Goal: Answer question/provide support

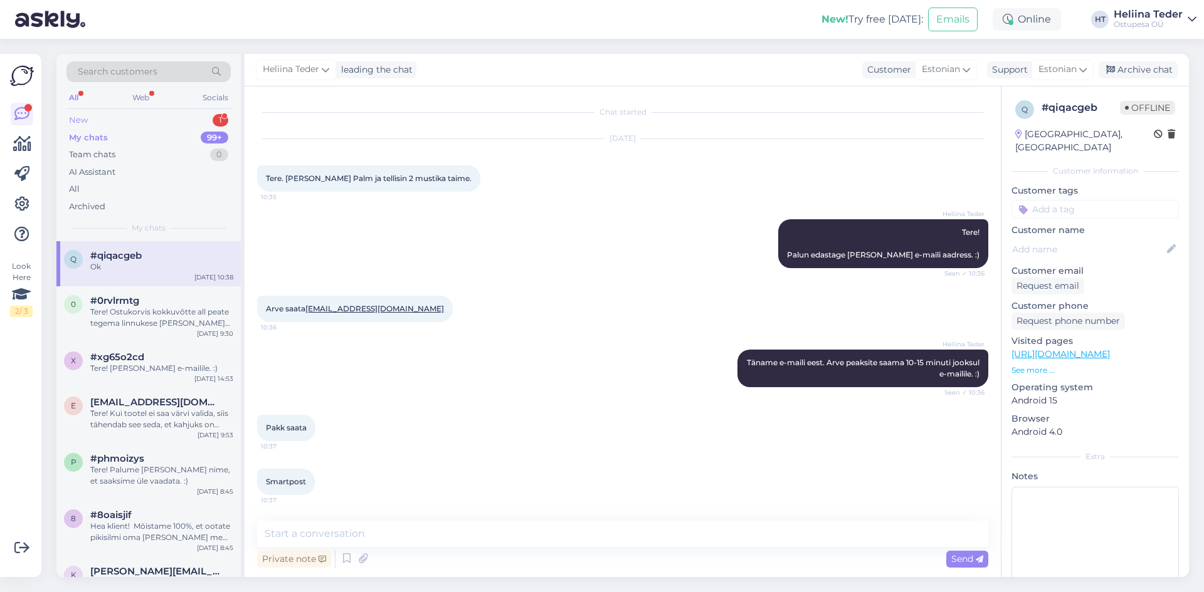
scroll to position [118, 0]
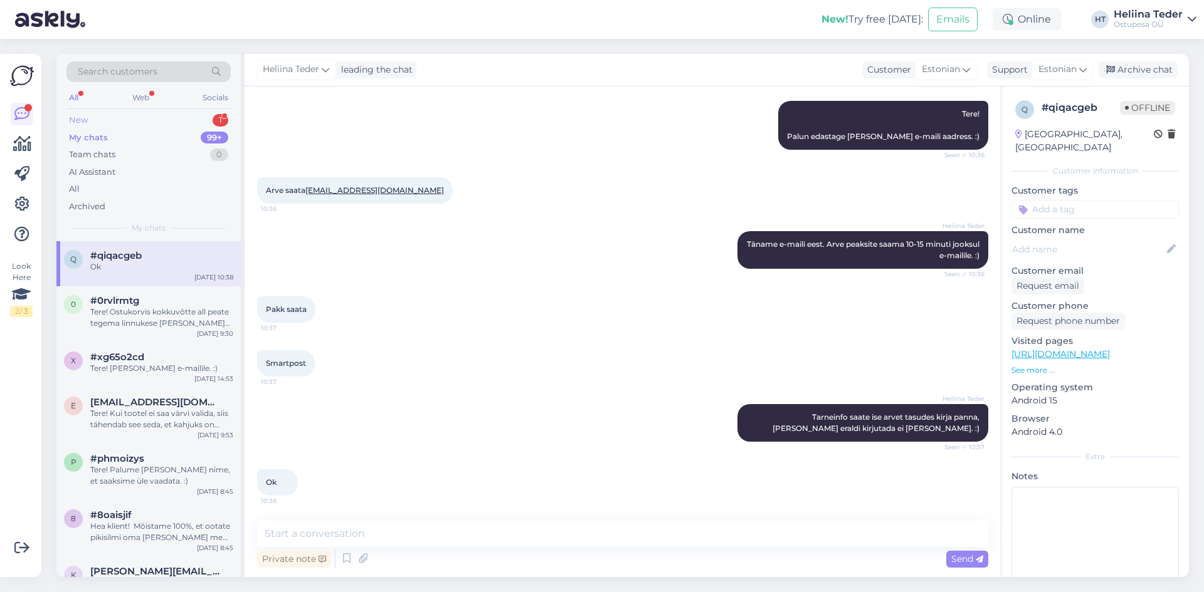
click at [96, 116] on div "New 1" at bounding box center [148, 121] width 164 height 18
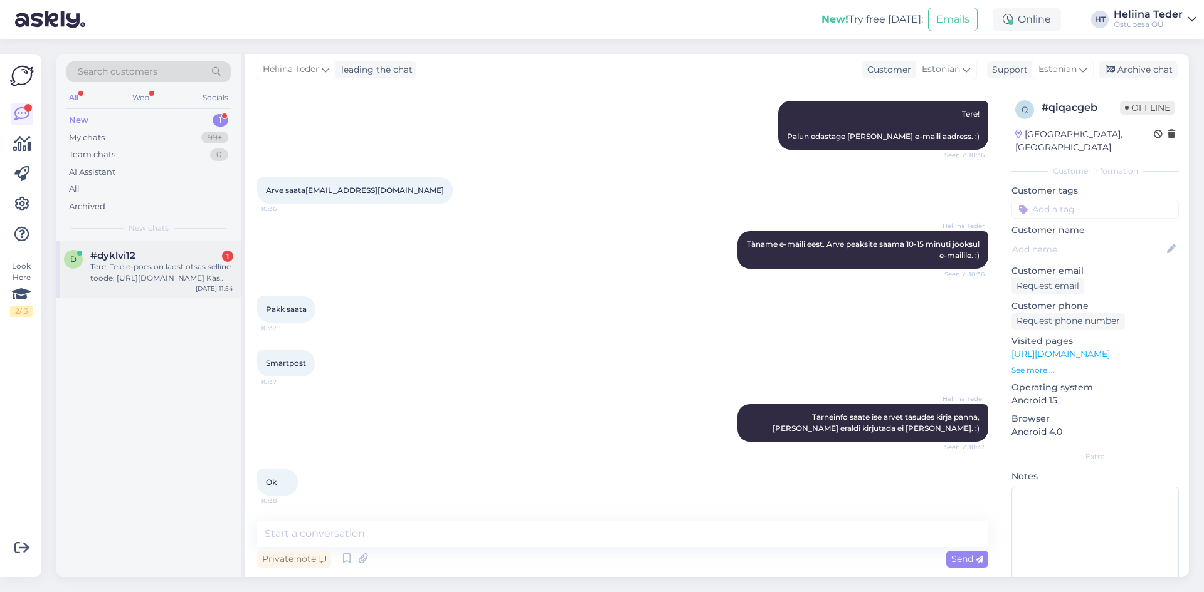
click at [152, 263] on div "Tere! Teie e-poes on laost otsas selline toode: [URL][DOMAIN_NAME] Kas seda oel…" at bounding box center [161, 272] width 143 height 23
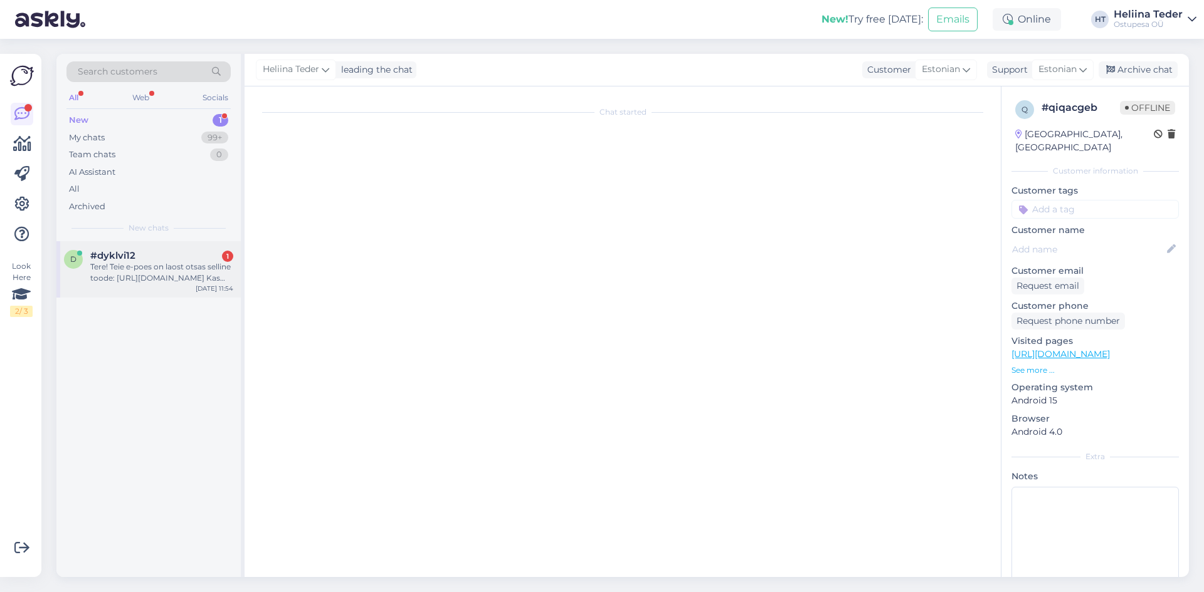
scroll to position [0, 0]
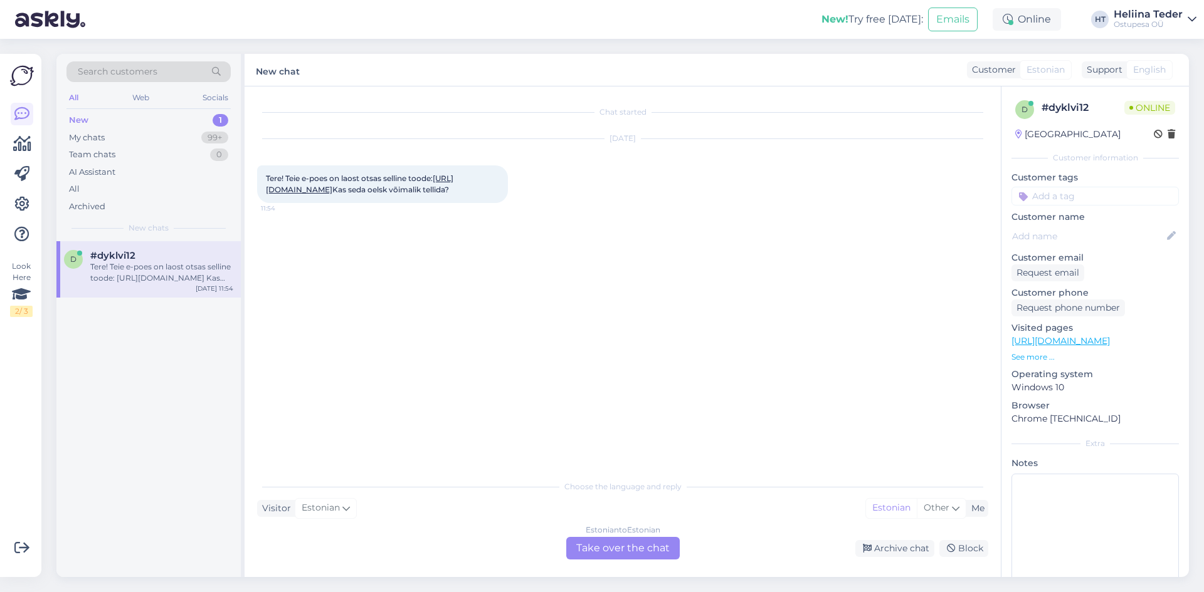
click at [434, 189] on link "[URL][DOMAIN_NAME]" at bounding box center [359, 184] width 187 height 21
click at [358, 186] on link "[URL][DOMAIN_NAME]" at bounding box center [359, 184] width 187 height 21
click at [601, 550] on div "Estonian to Estonian Take over the chat" at bounding box center [622, 548] width 113 height 23
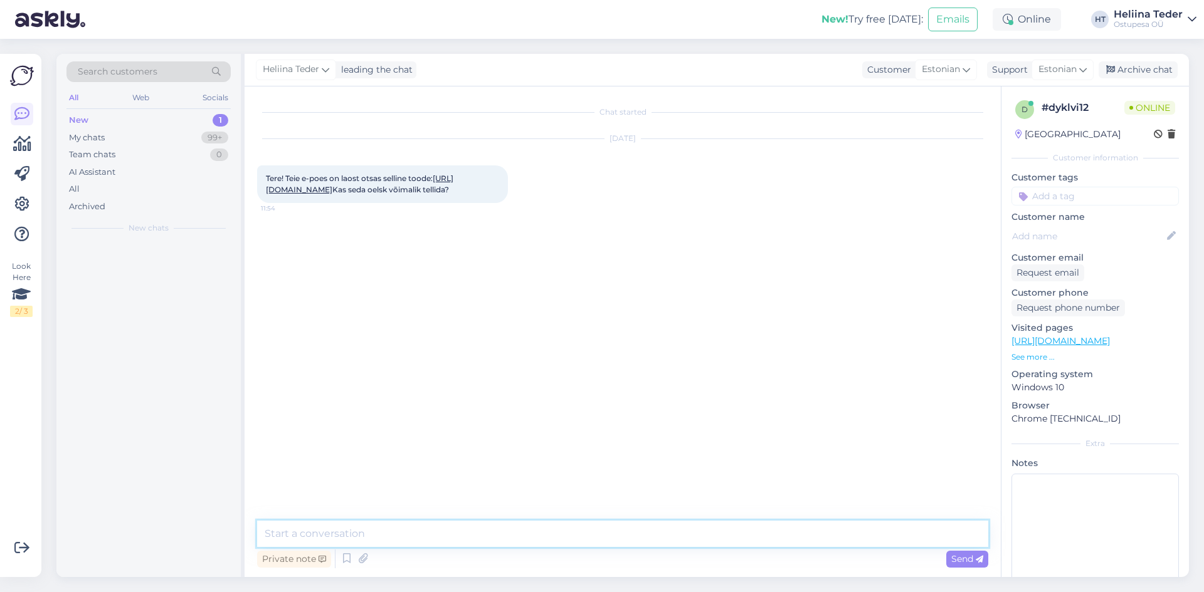
click at [413, 537] on textarea at bounding box center [622, 534] width 731 height 26
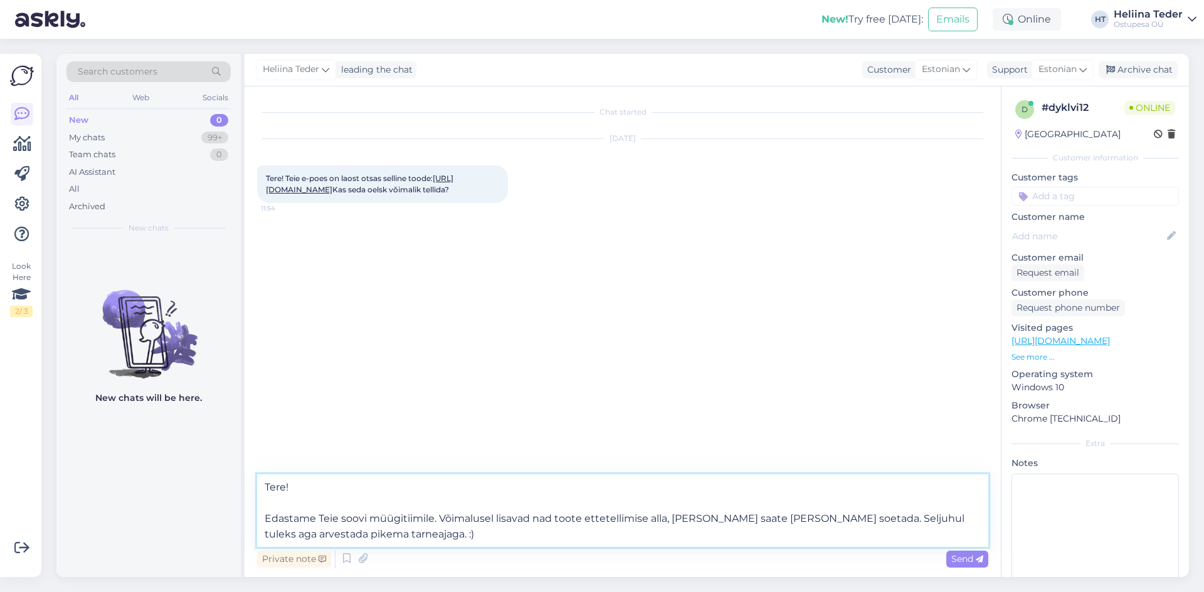
type textarea "Tere! Edastame Teie soovi müügitiimile. Võimalusel lisavad nad toote ettetellim…"
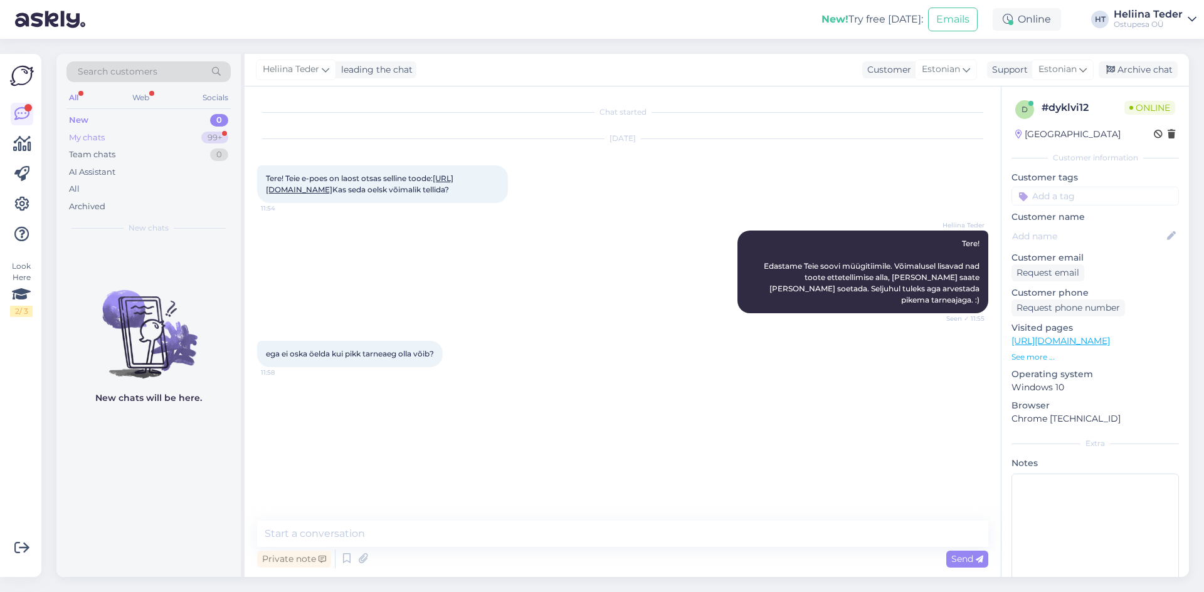
click at [127, 135] on div "My chats 99+" at bounding box center [148, 138] width 164 height 18
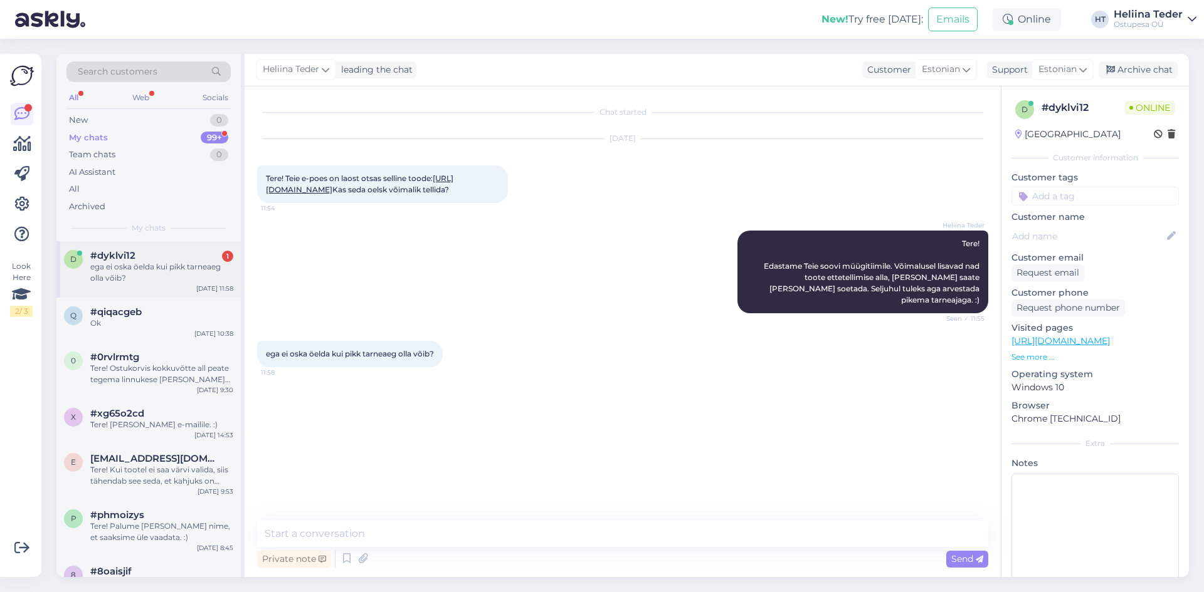
click at [120, 282] on div "ega ei oska öelda kui pikk tarneaeg olla võib?" at bounding box center [161, 272] width 143 height 23
click at [406, 548] on div "Private note Send" at bounding box center [622, 559] width 731 height 24
click at [406, 542] on textarea at bounding box center [622, 534] width 731 height 26
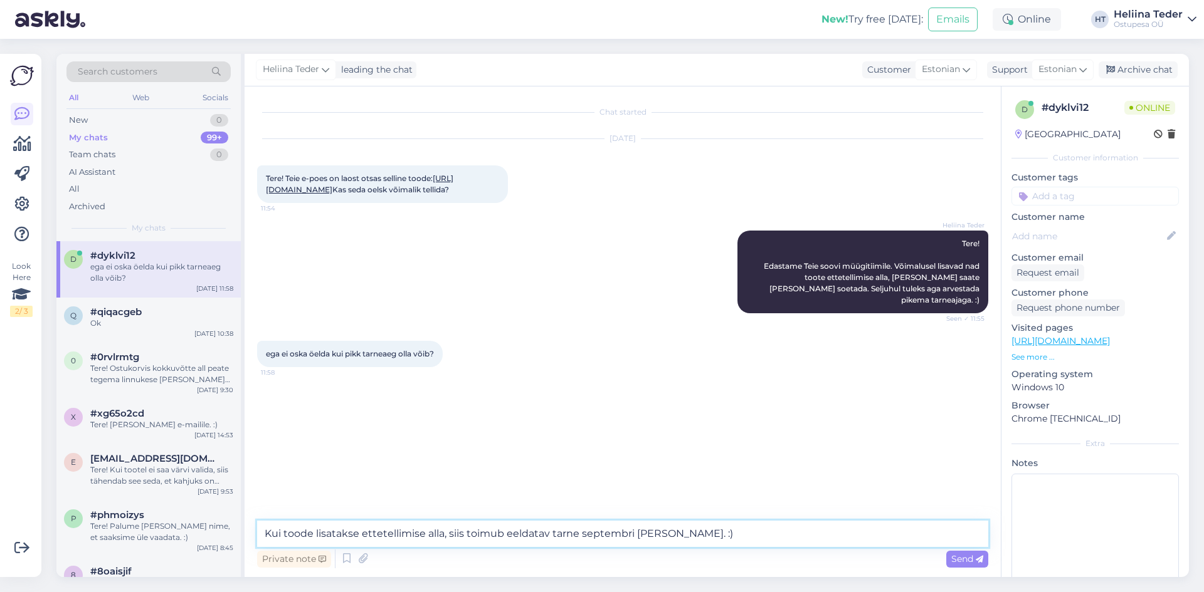
type textarea "Kui toode lisatakse ettetellimise alla, siis toimub eeldatav tarne septembri [P…"
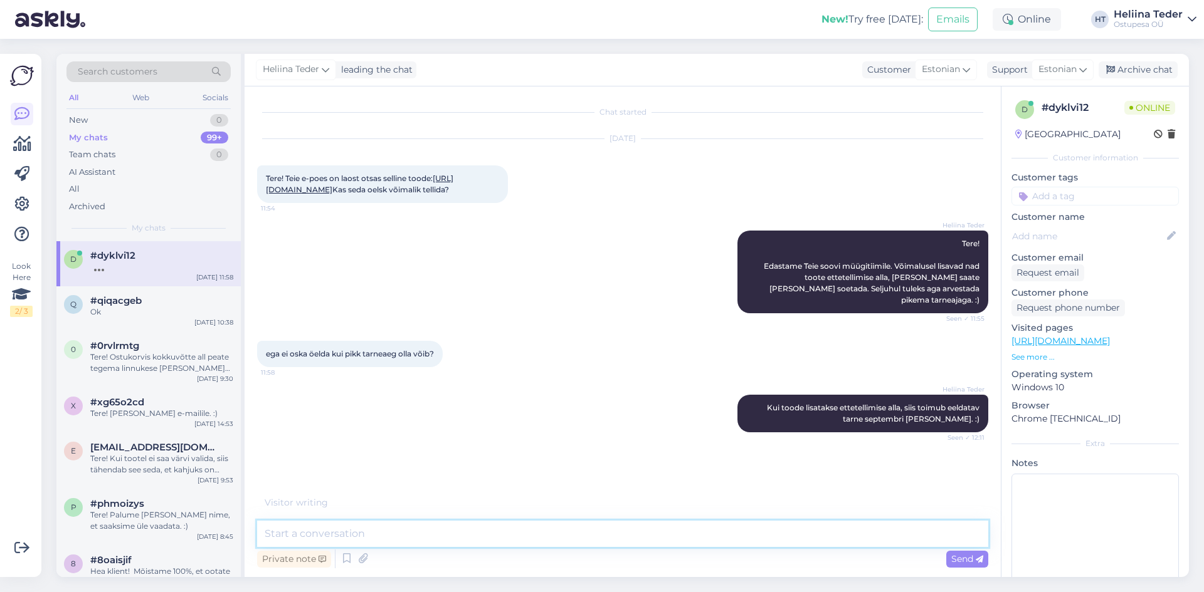
scroll to position [2, 0]
click at [102, 117] on div "New 0" at bounding box center [148, 121] width 164 height 18
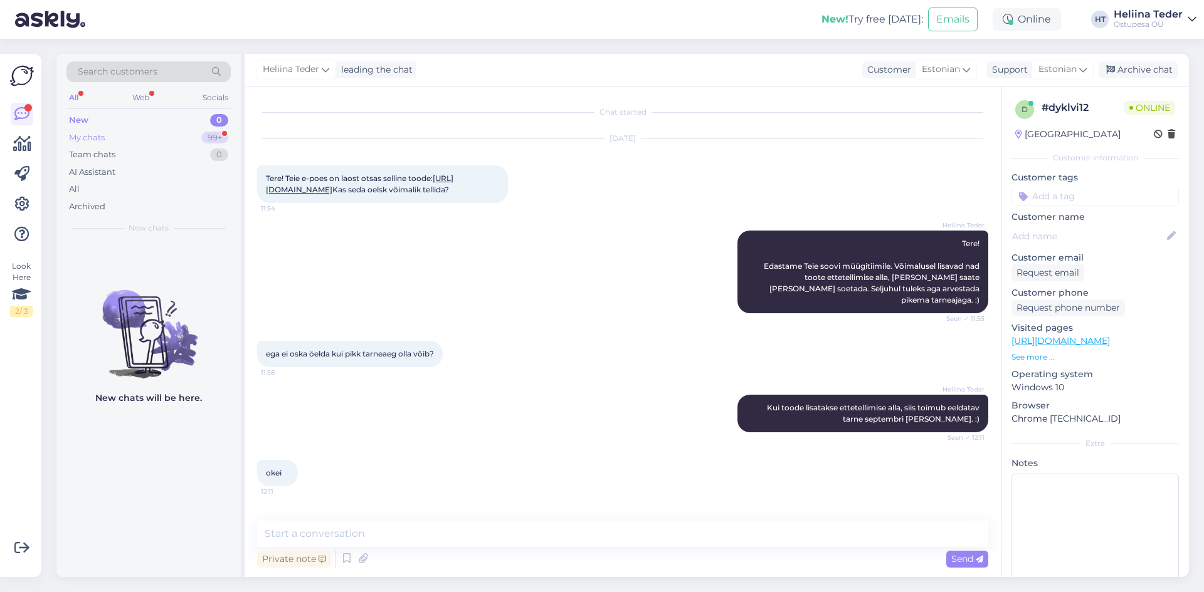
click at [103, 137] on div "My chats" at bounding box center [87, 138] width 36 height 13
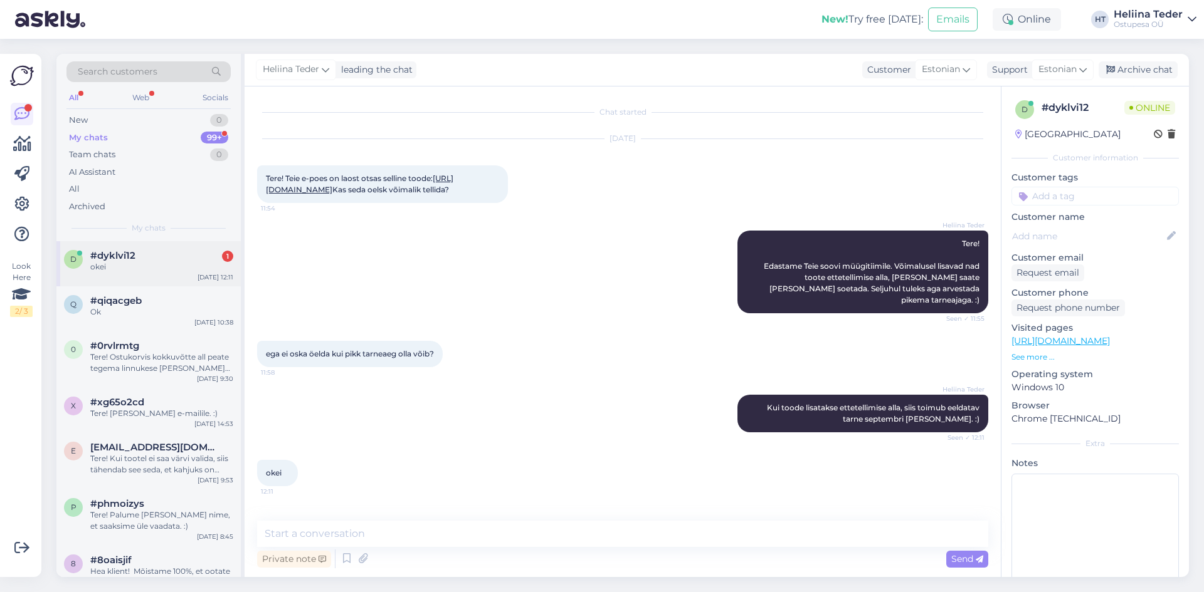
click at [125, 274] on div "d #dyklvi12 1 okei [DATE] 12:11" at bounding box center [148, 263] width 184 height 45
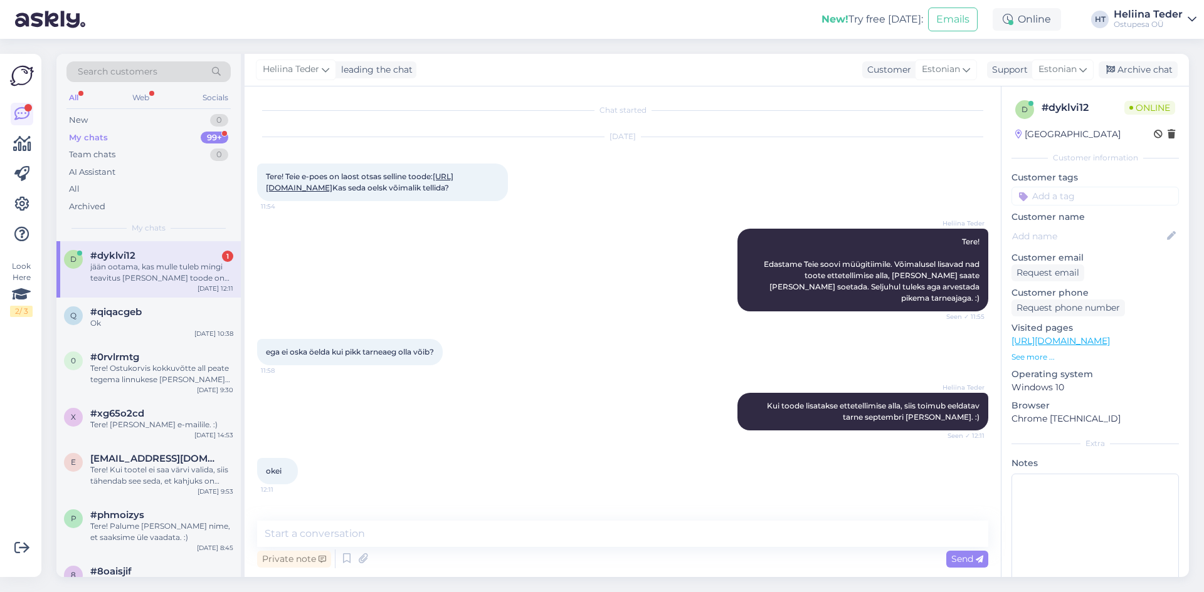
scroll to position [67, 0]
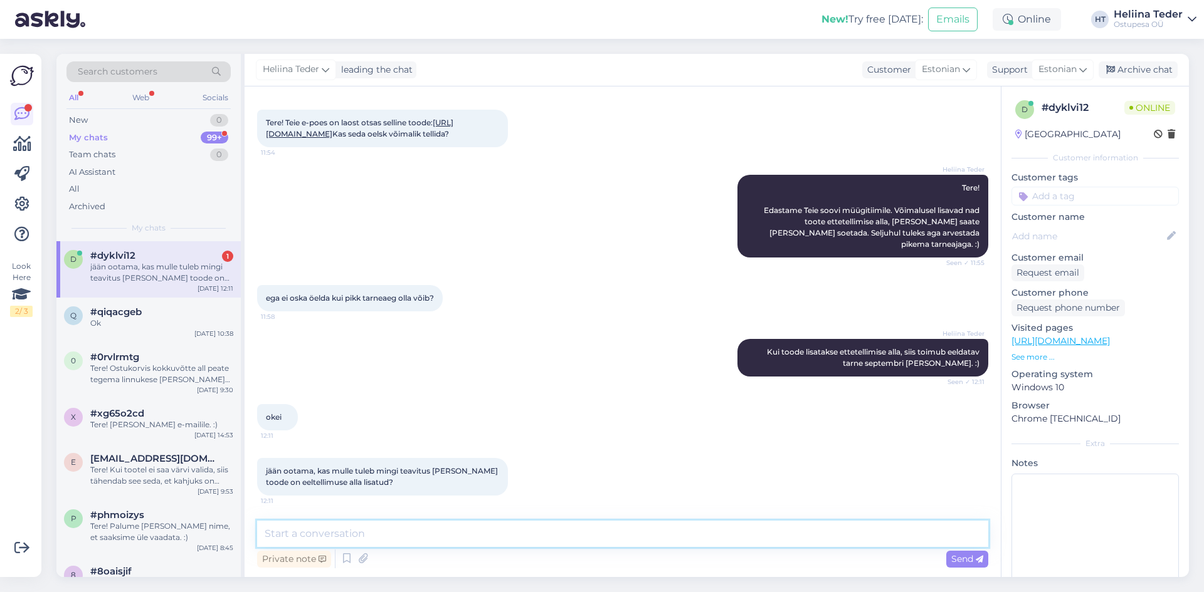
click at [311, 535] on textarea at bounding box center [622, 534] width 731 height 26
type textarea "T"
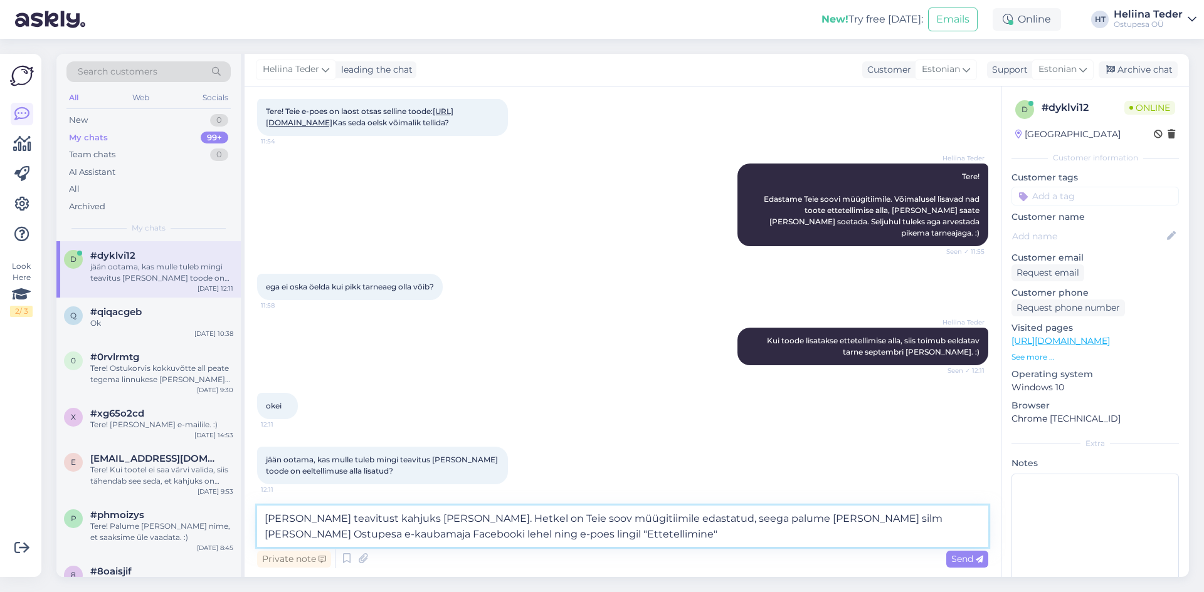
drag, startPoint x: 842, startPoint y: 515, endPoint x: 890, endPoint y: 511, distance: 48.5
click at [843, 517] on textarea "[PERSON_NAME] teavitust kahjuks [PERSON_NAME]. Hetkel on Teie soov müügitiimile…" at bounding box center [622, 526] width 731 height 41
click at [458, 535] on textarea "[PERSON_NAME] teavitust kahjuks [PERSON_NAME]. Hetkel on Teie soov müügitiimile…" at bounding box center [622, 526] width 731 height 41
type textarea "[PERSON_NAME] teavitust kahjuks [PERSON_NAME]. Hetkel on Teie soov müügitiimile…"
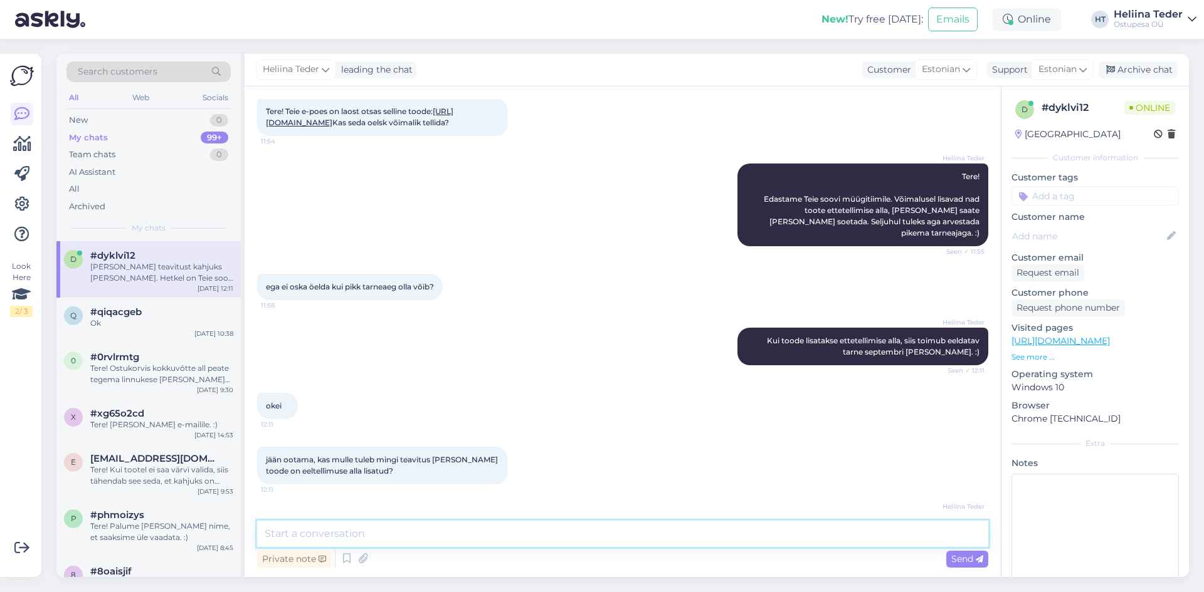
scroll to position [155, 0]
